Goal: Transaction & Acquisition: Purchase product/service

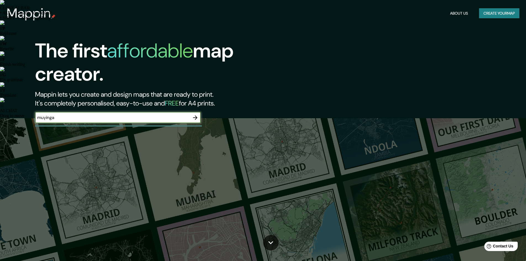
type input "muyinga"
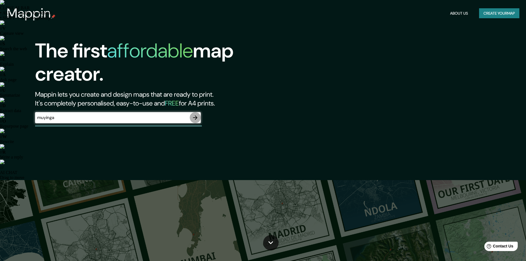
click at [196, 120] on icon "button" at bounding box center [195, 117] width 7 height 7
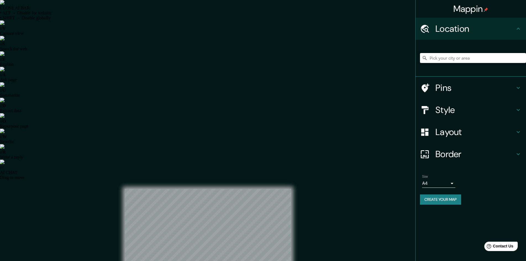
drag, startPoint x: 444, startPoint y: 63, endPoint x: 444, endPoint y: 59, distance: 3.9
click at [444, 60] on div at bounding box center [473, 58] width 106 height 28
click at [521, 58] on icon "Clear" at bounding box center [521, 58] width 4 height 4
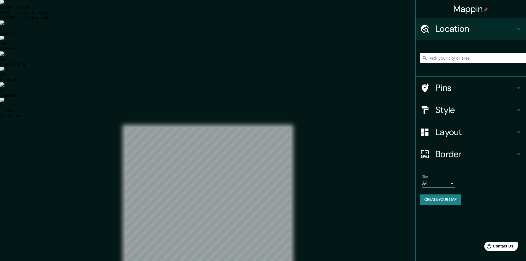
paste input "biblioteca muyinga"
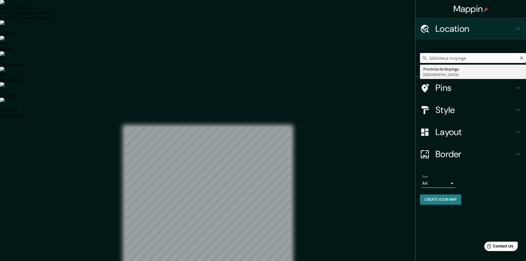
type input "Provincia de Muyinga, Burundi"
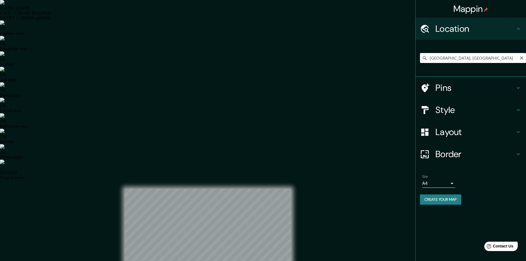
click at [521, 57] on icon "Clear" at bounding box center [521, 58] width 4 height 4
click at [445, 86] on h4 "Pins" at bounding box center [475, 87] width 80 height 11
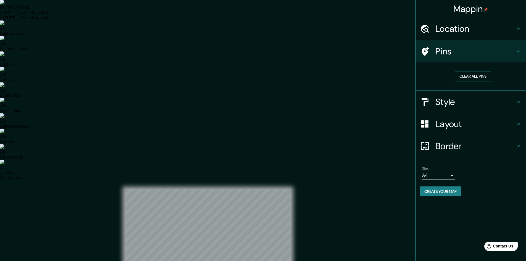
click at [453, 100] on h4 "Style" at bounding box center [475, 101] width 80 height 11
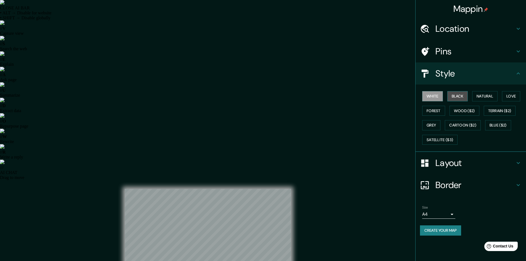
click at [464, 96] on button "Black" at bounding box center [457, 96] width 21 height 10
click at [479, 96] on button "Natural" at bounding box center [484, 96] width 25 height 10
click at [505, 96] on button "Love" at bounding box center [511, 96] width 18 height 10
click at [488, 99] on button "Natural" at bounding box center [484, 96] width 25 height 10
click at [468, 112] on button "Wood ($2)" at bounding box center [464, 111] width 30 height 10
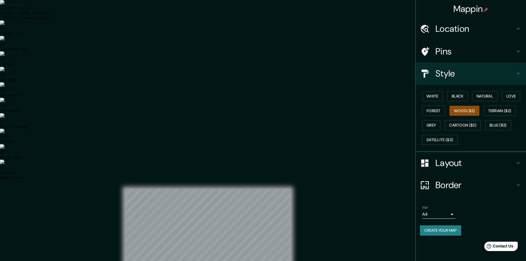
click at [447, 112] on div "White Black Natural Love Forest Wood ($2) Terrain ($2) Grey Cartoon ($2) Blue (…" at bounding box center [473, 118] width 106 height 58
click at [442, 113] on button "Forest" at bounding box center [433, 111] width 23 height 10
click at [430, 127] on button "Grey" at bounding box center [431, 125] width 18 height 10
click at [491, 127] on button "Blue ($2)" at bounding box center [498, 125] width 26 height 10
click at [505, 111] on button "Terrain ($2)" at bounding box center [500, 111] width 32 height 10
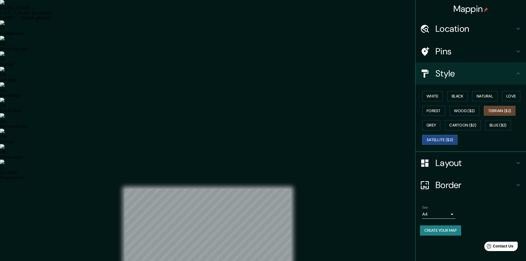
click at [453, 137] on button "Satellite ($3)" at bounding box center [439, 140] width 35 height 10
click at [432, 127] on button "Grey" at bounding box center [431, 125] width 18 height 10
click at [433, 117] on div "White Black Natural Love Forest Wood ($2) Terrain ($2) Grey Cartoon ($2) Blue (…" at bounding box center [473, 118] width 106 height 58
click at [433, 114] on button "Forest" at bounding box center [433, 111] width 23 height 10
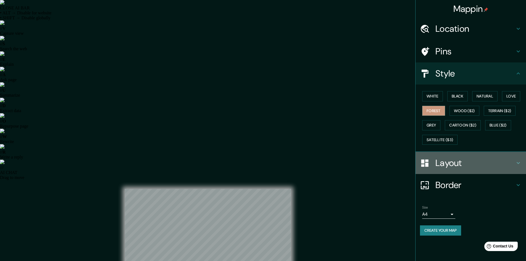
click at [455, 165] on h4 "Layout" at bounding box center [475, 162] width 80 height 11
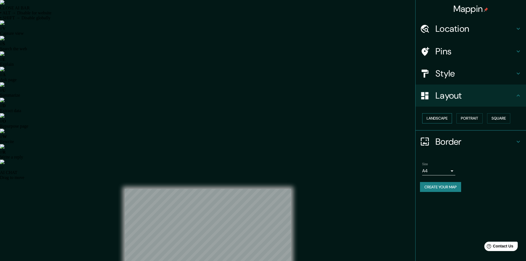
click at [443, 118] on button "Landscape" at bounding box center [437, 118] width 30 height 10
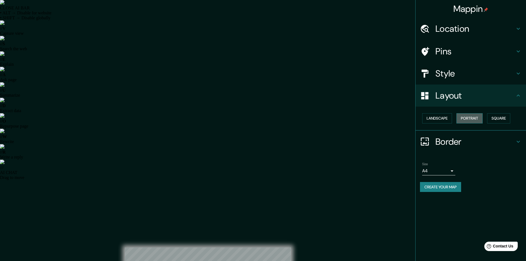
click at [458, 118] on button "Portrait" at bounding box center [469, 118] width 26 height 10
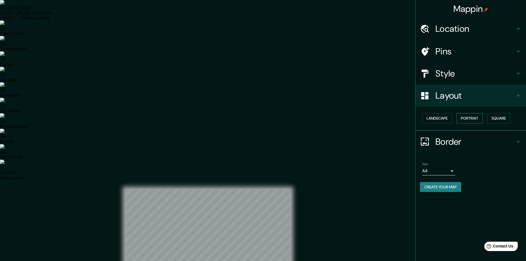
drag, startPoint x: 473, startPoint y: 118, endPoint x: 479, endPoint y: 118, distance: 5.8
click at [479, 118] on button "Portrait" at bounding box center [469, 118] width 26 height 10
click at [494, 118] on button "Square" at bounding box center [498, 118] width 23 height 10
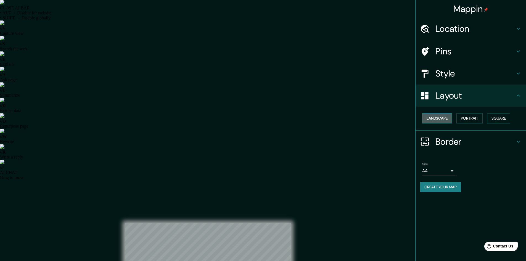
click at [448, 118] on button "Landscape" at bounding box center [437, 118] width 30 height 10
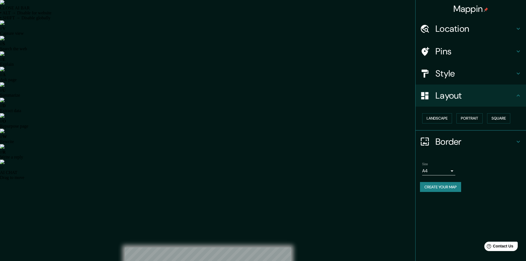
click at [455, 147] on h4 "Border" at bounding box center [475, 141] width 80 height 11
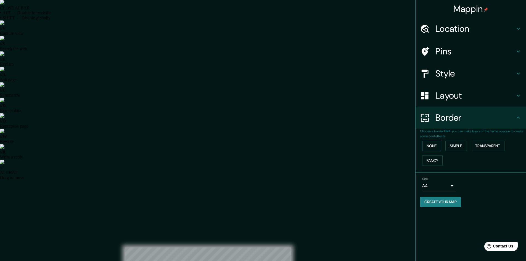
click at [433, 147] on button "None" at bounding box center [431, 146] width 19 height 10
drag, startPoint x: 453, startPoint y: 146, endPoint x: 471, endPoint y: 146, distance: 18.8
click at [454, 146] on button "Simple" at bounding box center [455, 146] width 21 height 10
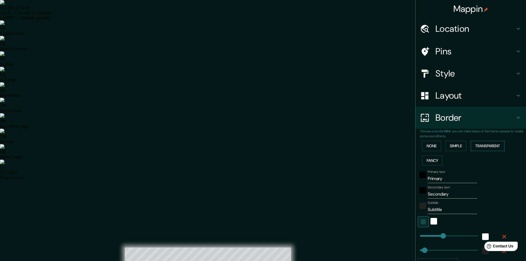
click at [479, 145] on button "Transparent" at bounding box center [488, 146] width 34 height 10
click at [430, 162] on button "Fancy" at bounding box center [432, 160] width 20 height 10
click at [435, 145] on button "None" at bounding box center [431, 146] width 19 height 10
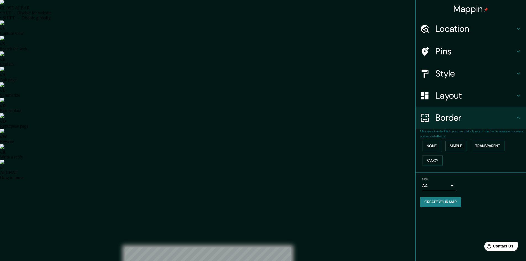
click at [459, 25] on h4 "Location" at bounding box center [475, 28] width 80 height 11
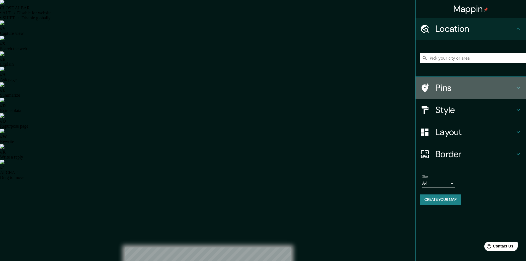
click at [449, 89] on h4 "Pins" at bounding box center [475, 87] width 80 height 11
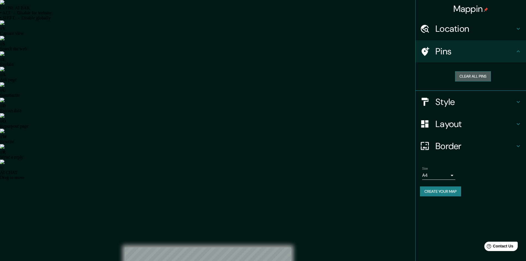
click at [472, 77] on button "Clear all pins" at bounding box center [473, 76] width 36 height 10
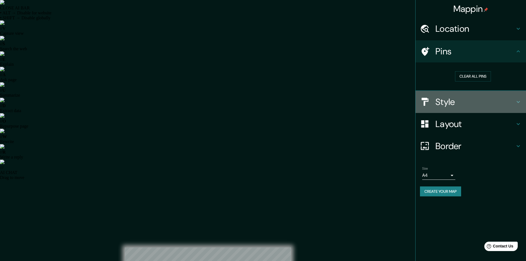
click at [455, 103] on h4 "Style" at bounding box center [475, 101] width 80 height 11
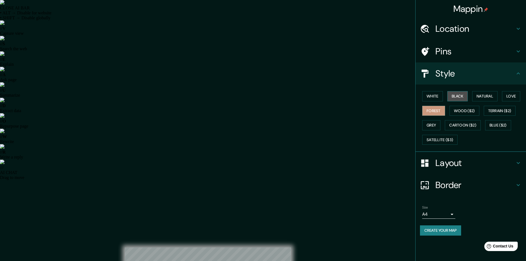
click at [451, 97] on button "Black" at bounding box center [457, 96] width 21 height 10
click at [483, 97] on button "Natural" at bounding box center [484, 96] width 25 height 10
click at [465, 112] on button "Wood ($2)" at bounding box center [464, 111] width 30 height 10
click at [436, 112] on button "Forest" at bounding box center [433, 111] width 23 height 10
click at [456, 112] on button "Wood ($2)" at bounding box center [464, 111] width 30 height 10
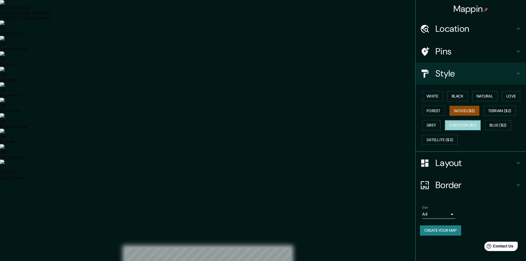
click at [458, 122] on button "Cartoon ($2)" at bounding box center [463, 125] width 36 height 10
click at [441, 123] on div "White Black Natural Love Forest Wood ($2) Terrain ($2) Grey Cartoon ($2) Blue (…" at bounding box center [473, 118] width 106 height 58
click at [436, 125] on button "Grey" at bounding box center [431, 125] width 18 height 10
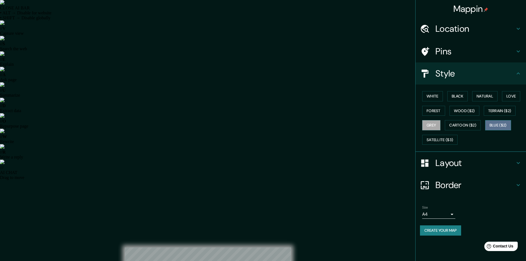
click at [487, 125] on button "Blue ($2)" at bounding box center [498, 125] width 26 height 10
click at [498, 107] on button "Terrain ($2)" at bounding box center [500, 111] width 32 height 10
click at [436, 123] on button "Grey" at bounding box center [431, 125] width 18 height 10
click at [434, 136] on button "Satellite ($3)" at bounding box center [439, 140] width 35 height 10
click at [431, 114] on button "Forest" at bounding box center [433, 111] width 23 height 10
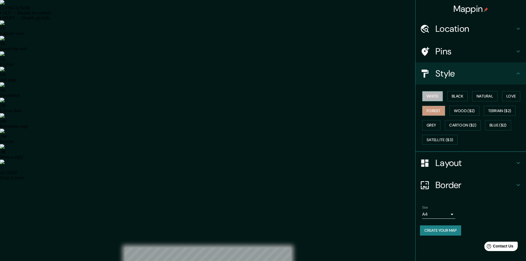
click at [430, 100] on button "White" at bounding box center [432, 96] width 21 height 10
click at [436, 107] on button "Forest" at bounding box center [433, 111] width 23 height 10
drag, startPoint x: 258, startPoint y: 151, endPoint x: 310, endPoint y: 178, distance: 58.7
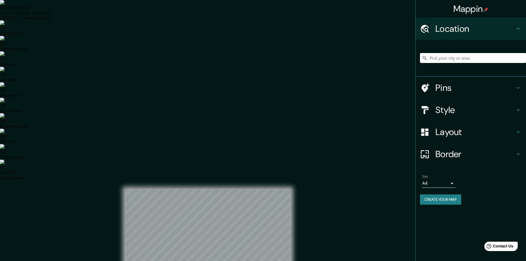
click at [478, 58] on input "Pick your city or area" at bounding box center [473, 58] width 106 height 10
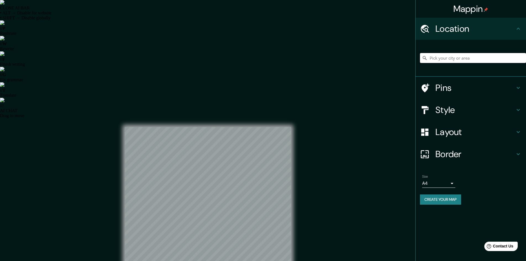
paste input "biblioteca muyinga"
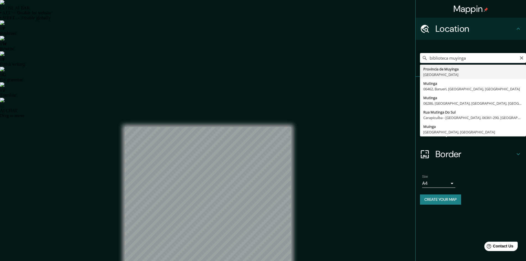
type input "Provincia de Muyinga, Burundi"
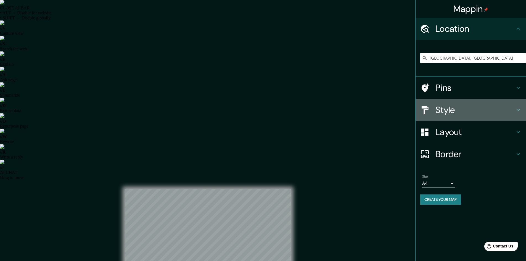
click at [456, 107] on h4 "Style" at bounding box center [475, 109] width 80 height 11
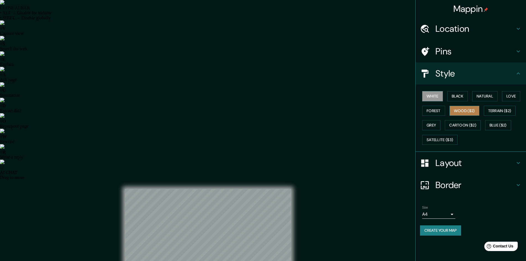
click at [465, 109] on button "Wood ($2)" at bounding box center [464, 111] width 30 height 10
click at [459, 121] on button "Cartoon ($2)" at bounding box center [463, 125] width 36 height 10
click at [442, 126] on div "White Black Natural Love Forest Wood ($2) Terrain ($2) Grey Cartoon ($2) Blue (…" at bounding box center [473, 118] width 106 height 58
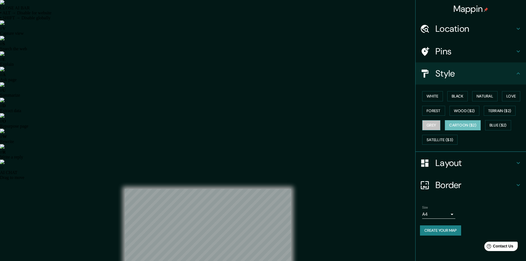
click at [426, 124] on button "Grey" at bounding box center [431, 125] width 18 height 10
click at [433, 108] on button "Forest" at bounding box center [433, 111] width 23 height 10
click at [458, 109] on button "Wood ($2)" at bounding box center [464, 111] width 30 height 10
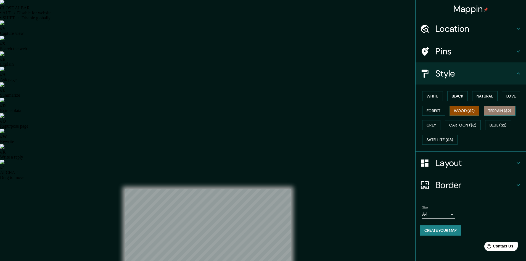
click at [513, 110] on button "Terrain ($2)" at bounding box center [500, 111] width 32 height 10
click at [507, 125] on button "Blue ($2)" at bounding box center [498, 125] width 26 height 10
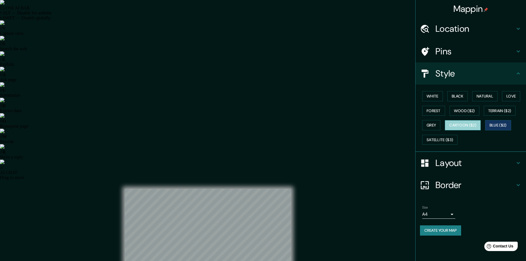
click at [471, 125] on button "Cartoon ($2)" at bounding box center [463, 125] width 36 height 10
click at [448, 232] on button "Create your map" at bounding box center [440, 230] width 41 height 10
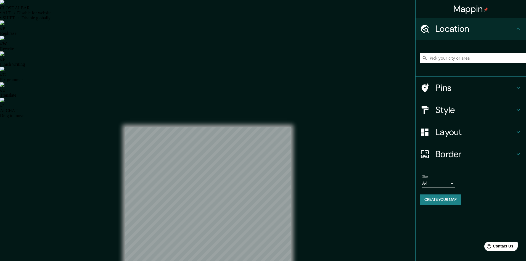
click at [462, 53] on input "Pick your city or area" at bounding box center [473, 58] width 106 height 10
paste input "biblioteca muyinga"
type input "Provincia de Muyinga, Burundi"
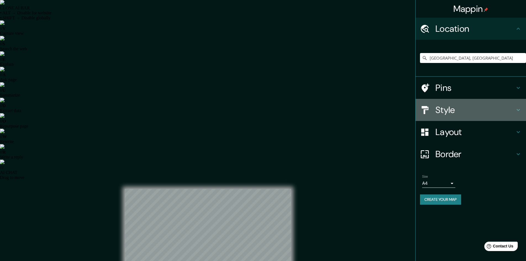
drag, startPoint x: 450, startPoint y: 111, endPoint x: 450, endPoint y: 107, distance: 4.1
click at [449, 111] on h4 "Style" at bounding box center [475, 109] width 80 height 11
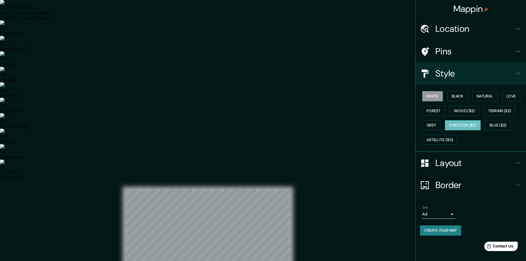
click at [462, 122] on button "Cartoon ($2)" at bounding box center [463, 125] width 36 height 10
